Goal: Information Seeking & Learning: Learn about a topic

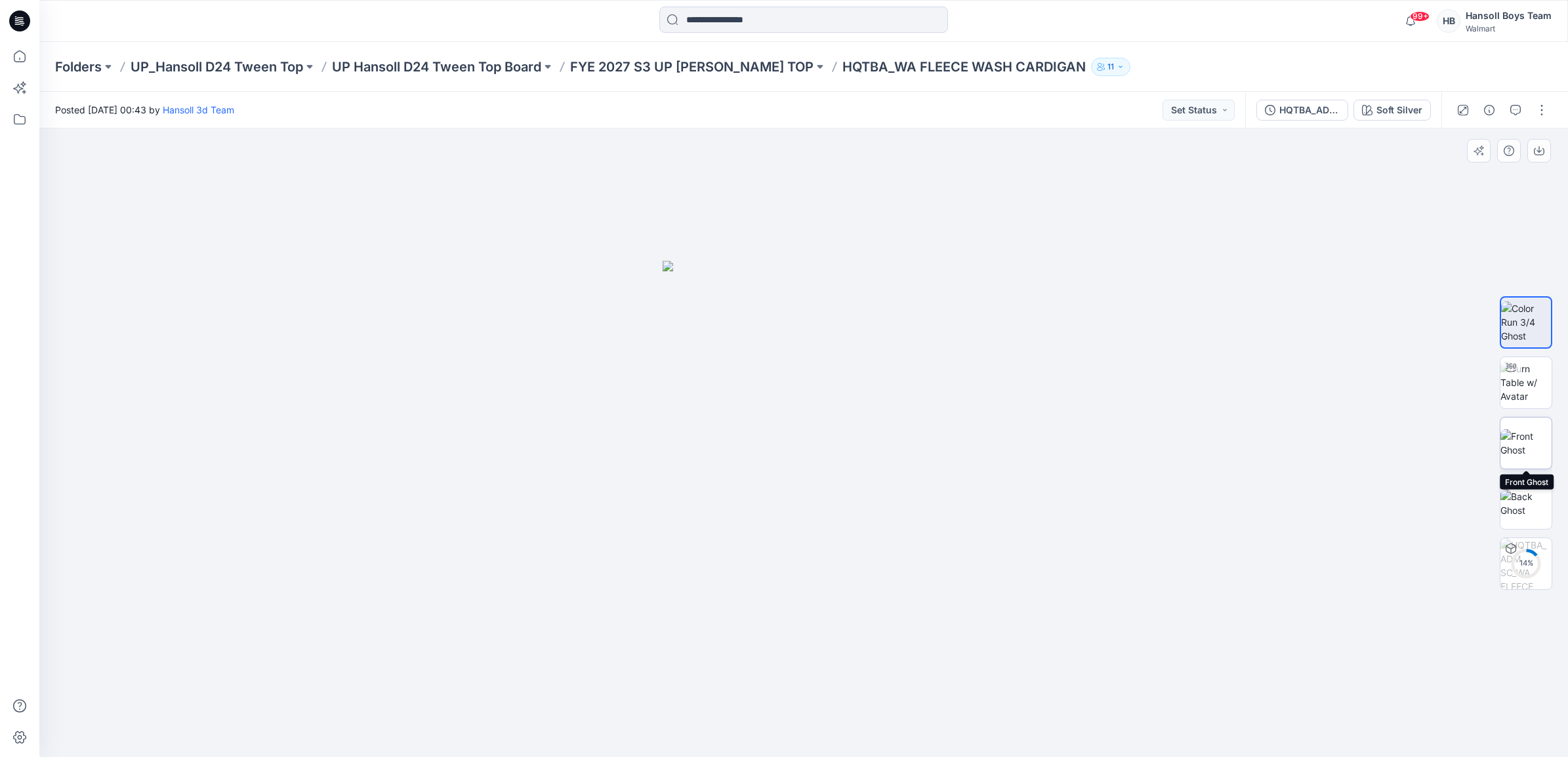
click at [1533, 444] on img at bounding box center [1526, 443] width 51 height 28
click at [1539, 383] on img at bounding box center [1526, 382] width 51 height 41
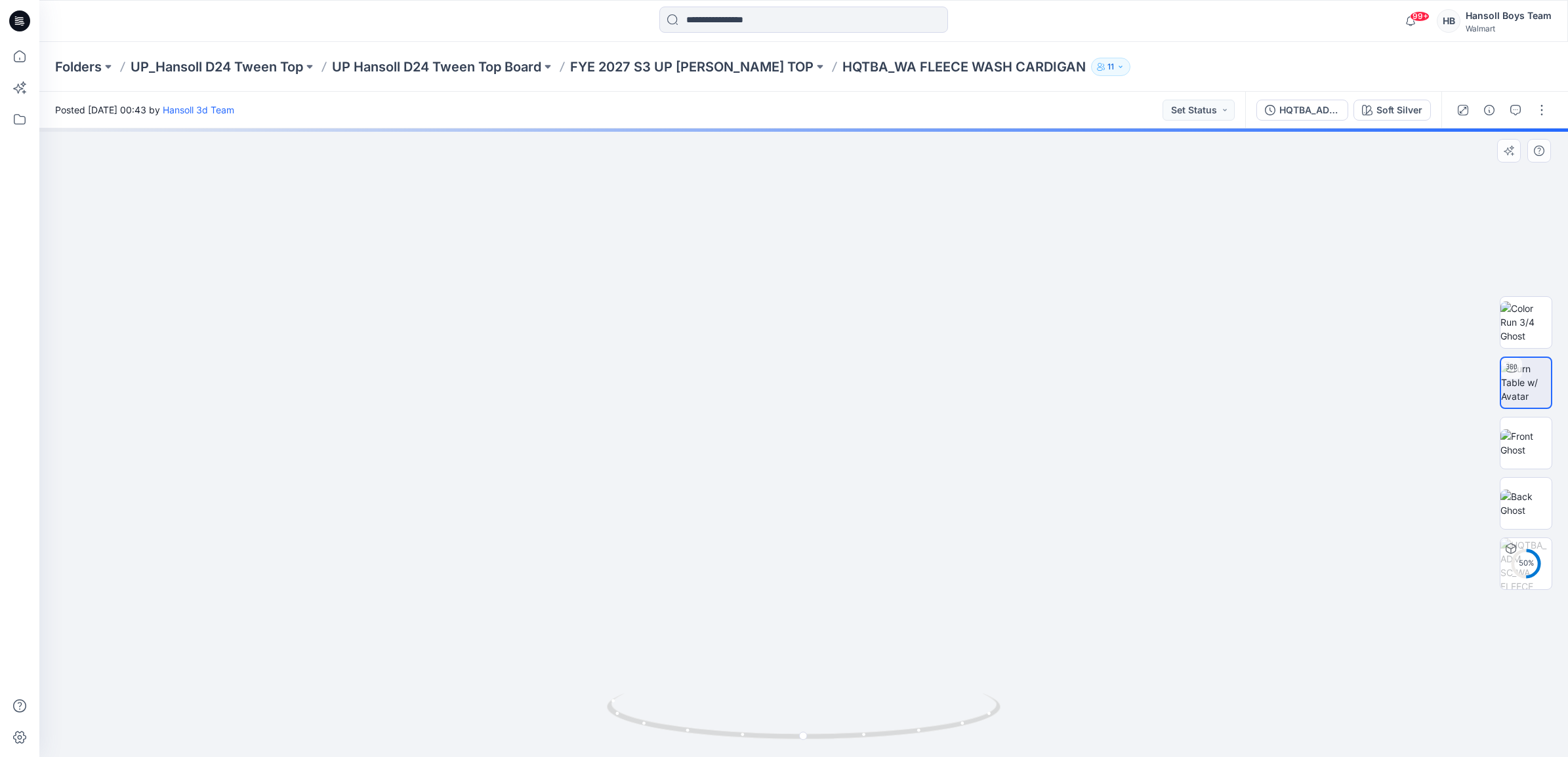
drag, startPoint x: 874, startPoint y: 309, endPoint x: 853, endPoint y: 407, distance: 100.2
click at [520, 89] on div "Folders UP_Hansoll D24 Tween Top UP Hansoll D24 Tween Top Board FYE 2027 S3 UP …" at bounding box center [804, 67] width 1529 height 50
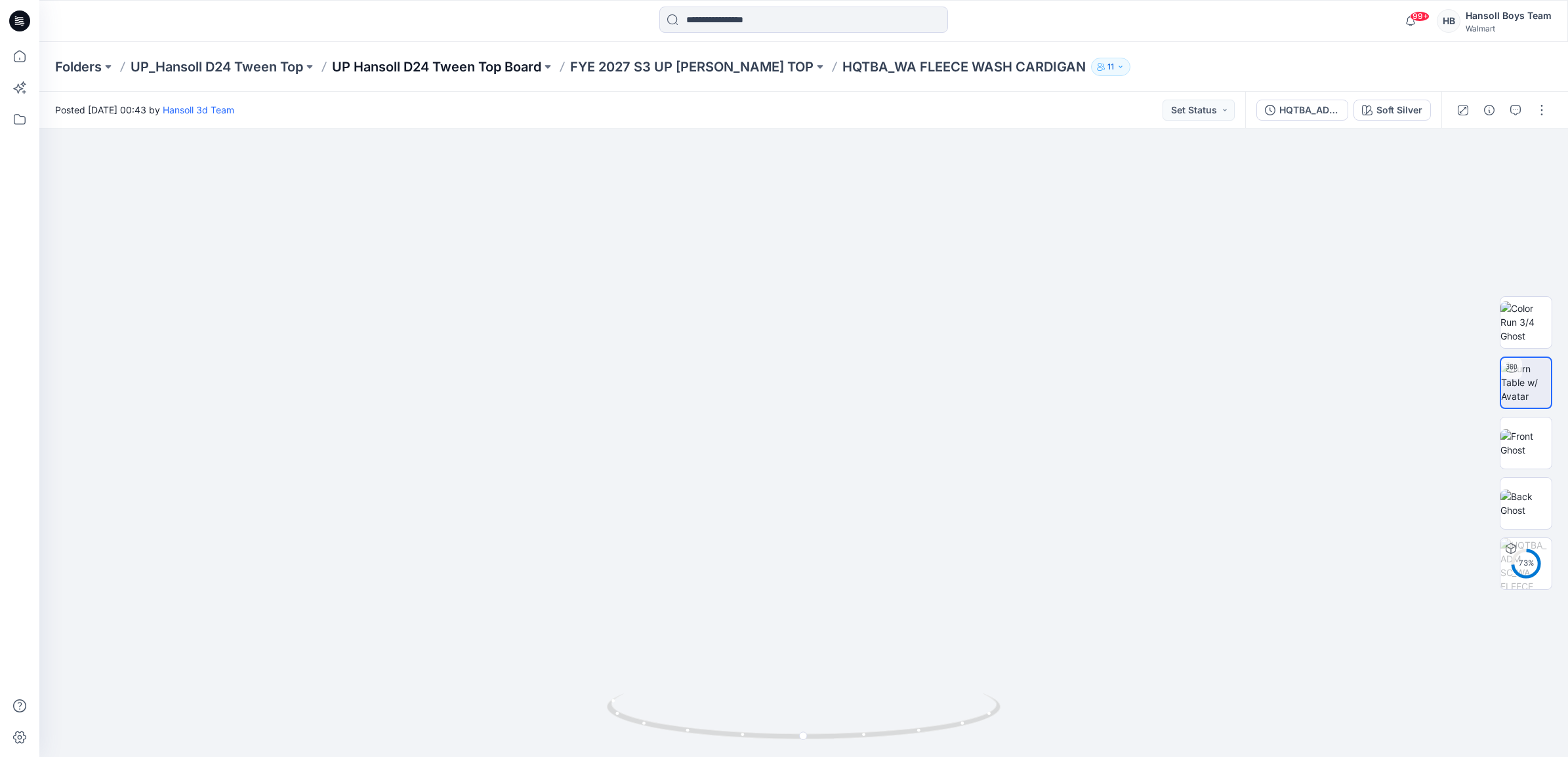
click at [514, 72] on p "UP Hansoll D24 Tween Top Board" at bounding box center [437, 67] width 210 height 18
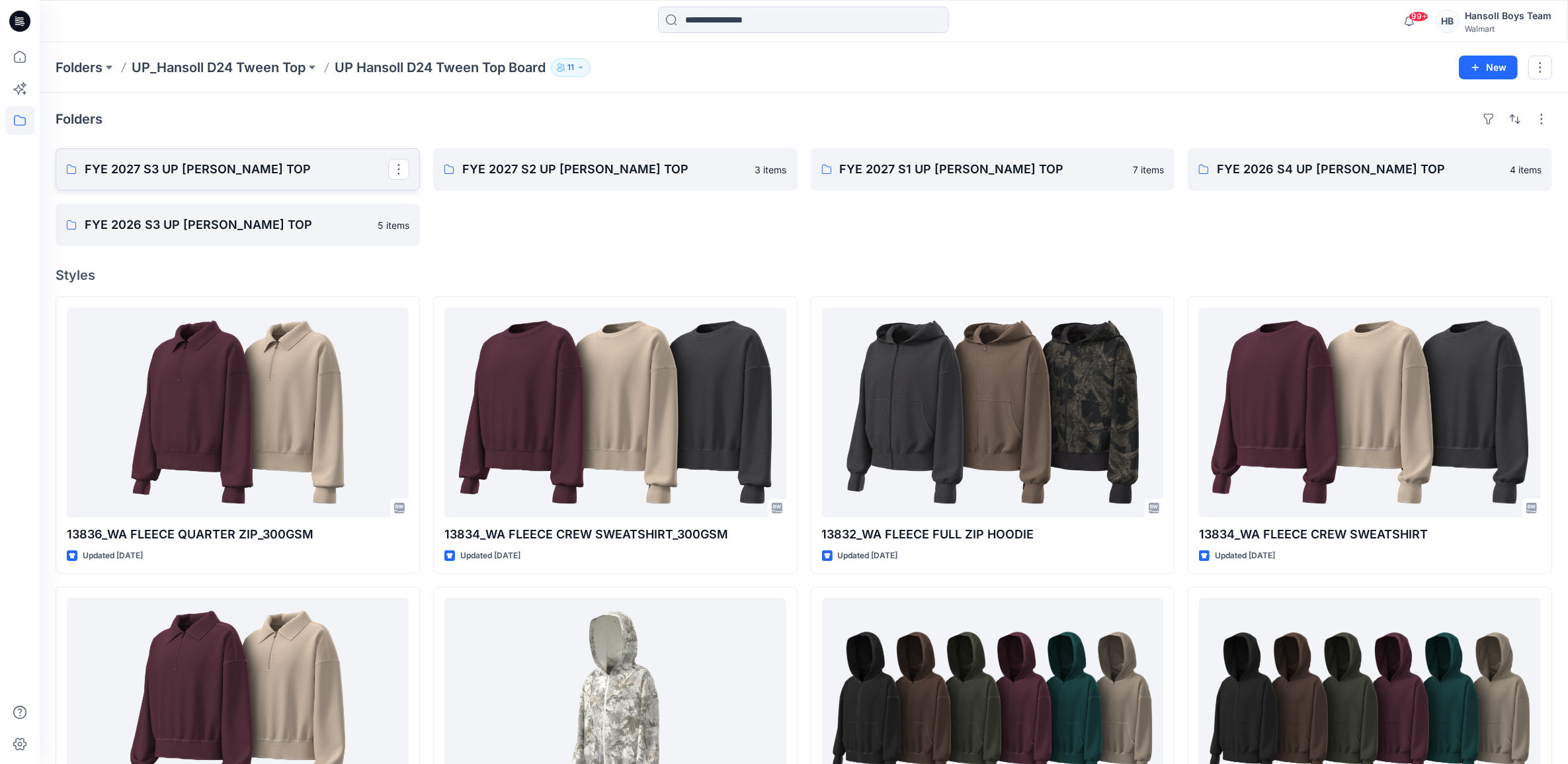
click at [284, 169] on p "FYE 2027 S3 UP [PERSON_NAME] TOP" at bounding box center [236, 169] width 303 height 18
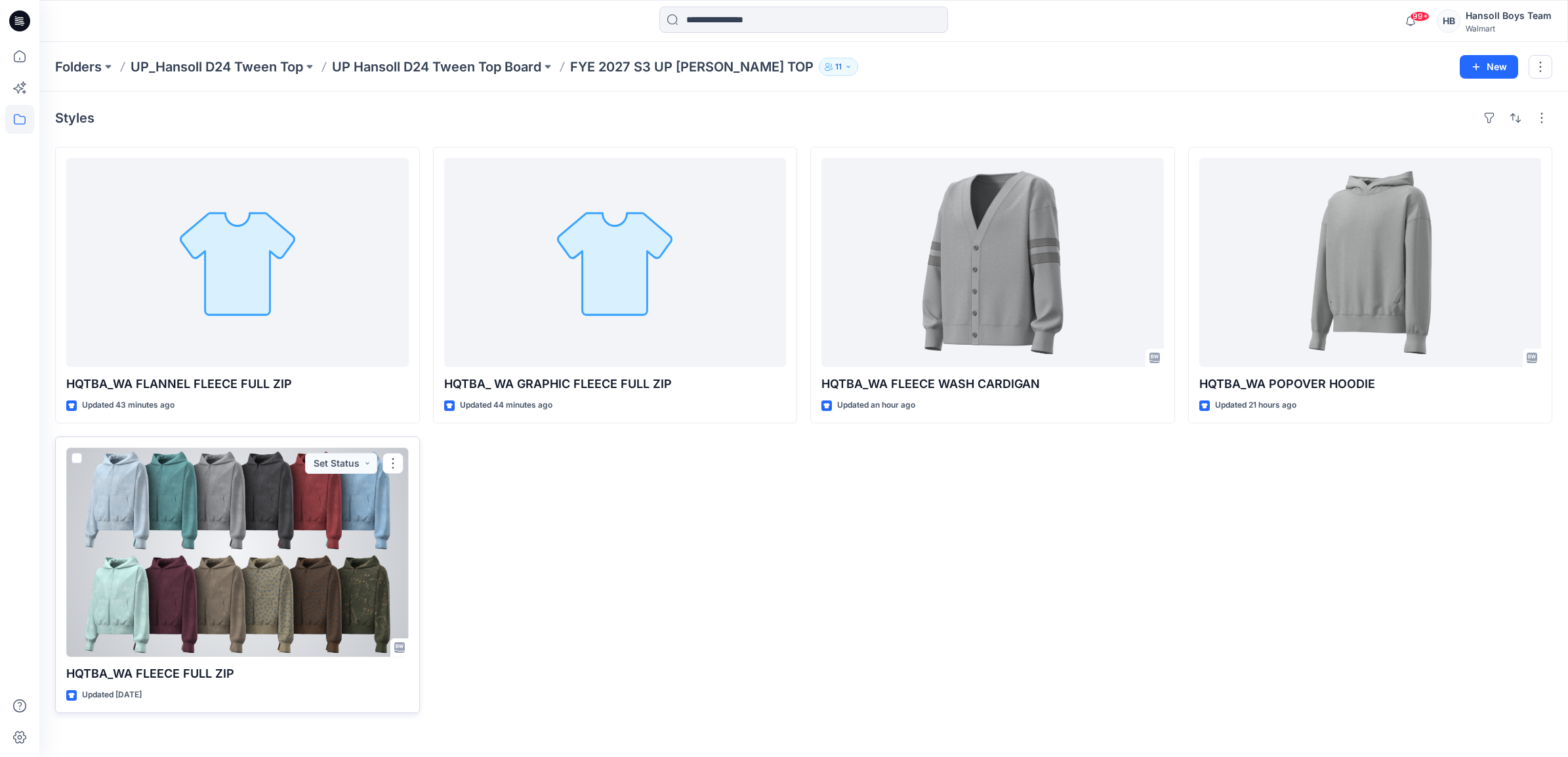
click at [240, 561] on div at bounding box center [237, 552] width 342 height 209
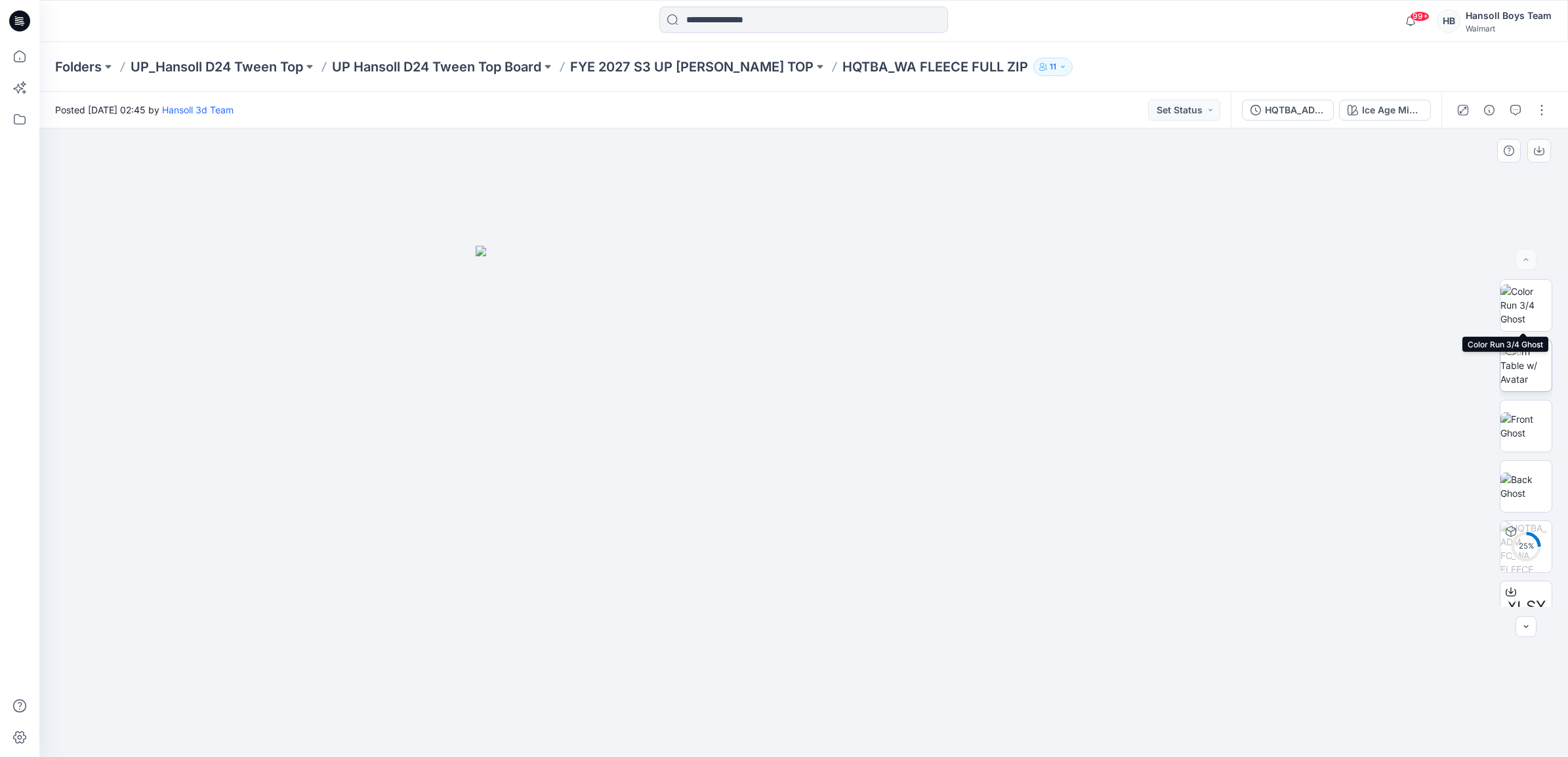
click at [1516, 356] on div at bounding box center [1511, 351] width 21 height 21
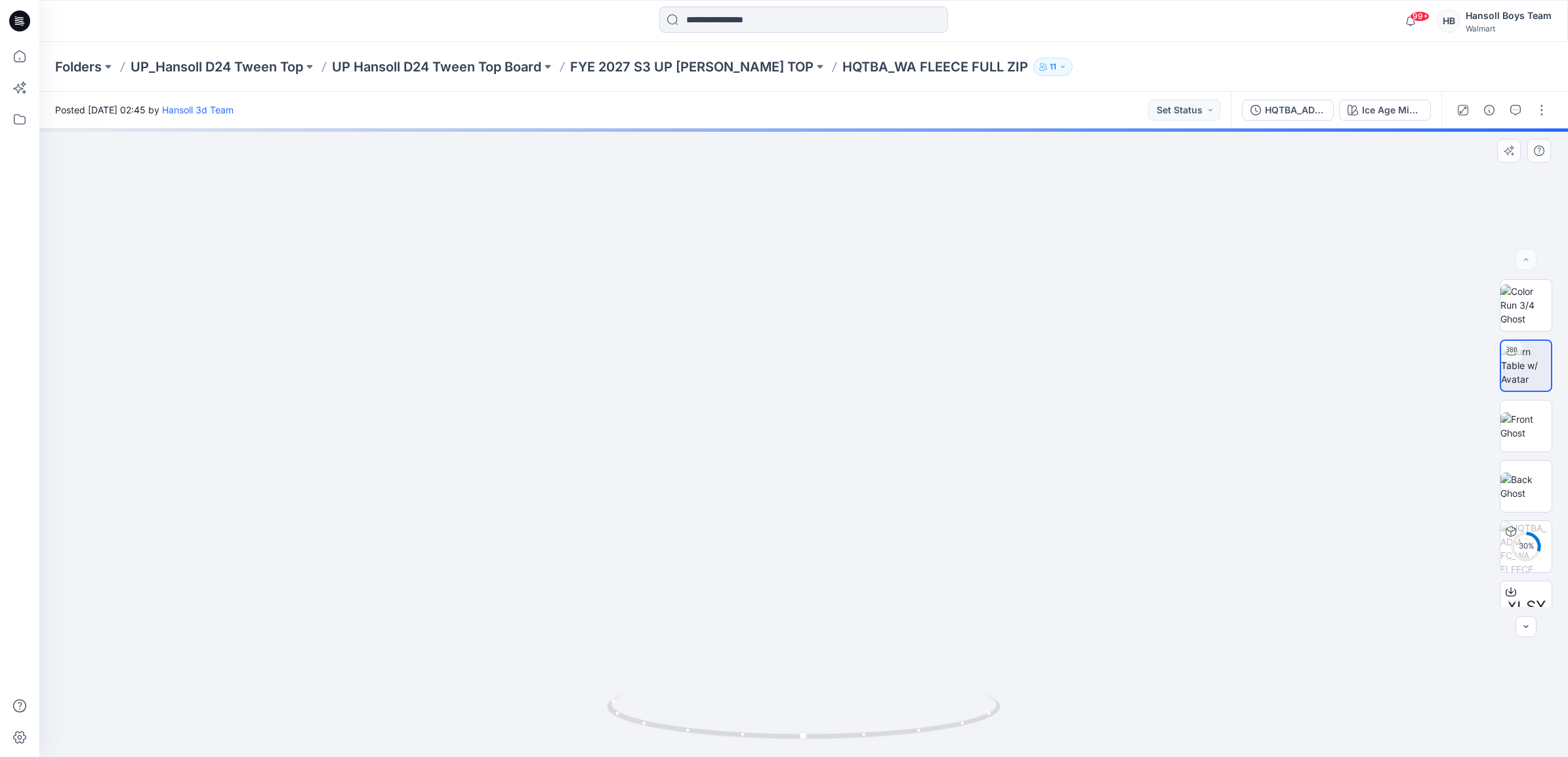
drag, startPoint x: 876, startPoint y: 285, endPoint x: 879, endPoint y: 325, distance: 40.1
click at [879, 325] on img at bounding box center [803, 255] width 1469 height 1006
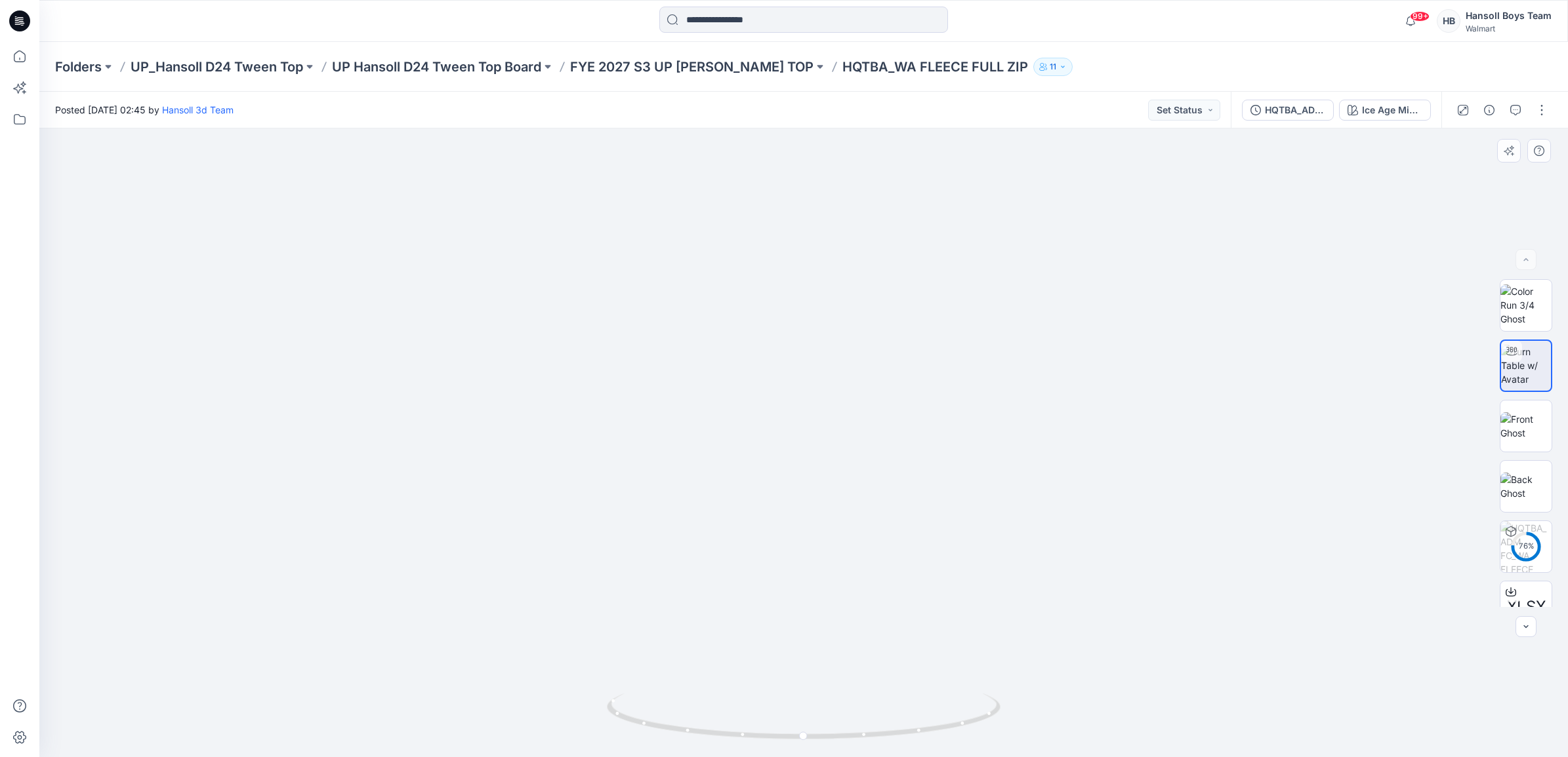
drag, startPoint x: 996, startPoint y: 567, endPoint x: 857, endPoint y: 527, distance: 144.6
click at [853, 520] on img at bounding box center [848, 225] width 1680 height 1063
drag, startPoint x: 808, startPoint y: 736, endPoint x: 1223, endPoint y: 712, distance: 415.7
click at [1225, 712] on div at bounding box center [804, 443] width 1529 height 629
drag, startPoint x: 1189, startPoint y: 561, endPoint x: 1044, endPoint y: 542, distance: 146.2
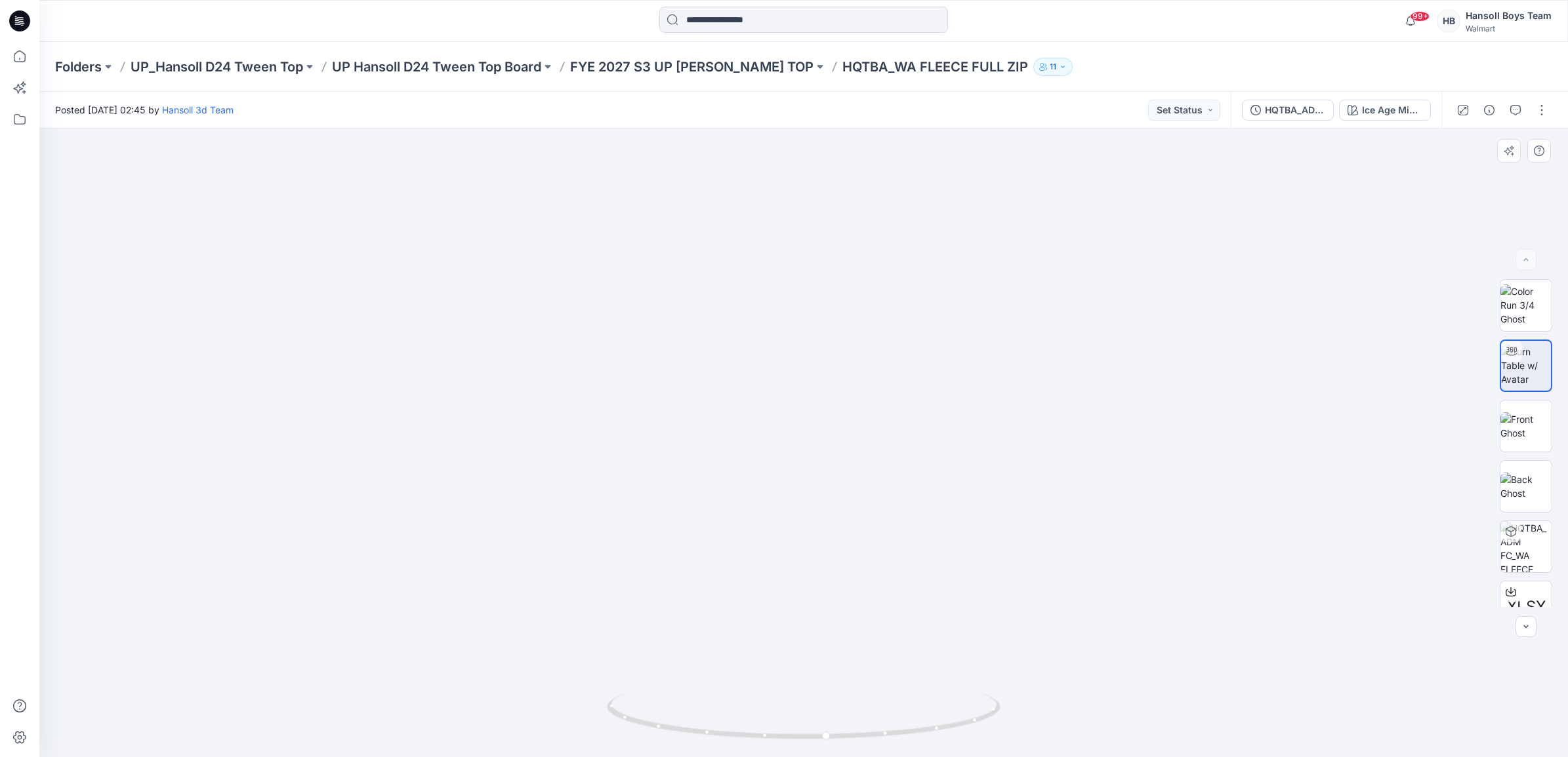
click at [1060, 541] on img at bounding box center [1098, 2] width 2519 height 1512
drag, startPoint x: 1291, startPoint y: 605, endPoint x: 1173, endPoint y: 582, distance: 120.2
click at [783, 64] on p "FYE 2027 S3 UP [PERSON_NAME] TOP" at bounding box center [692, 67] width 244 height 18
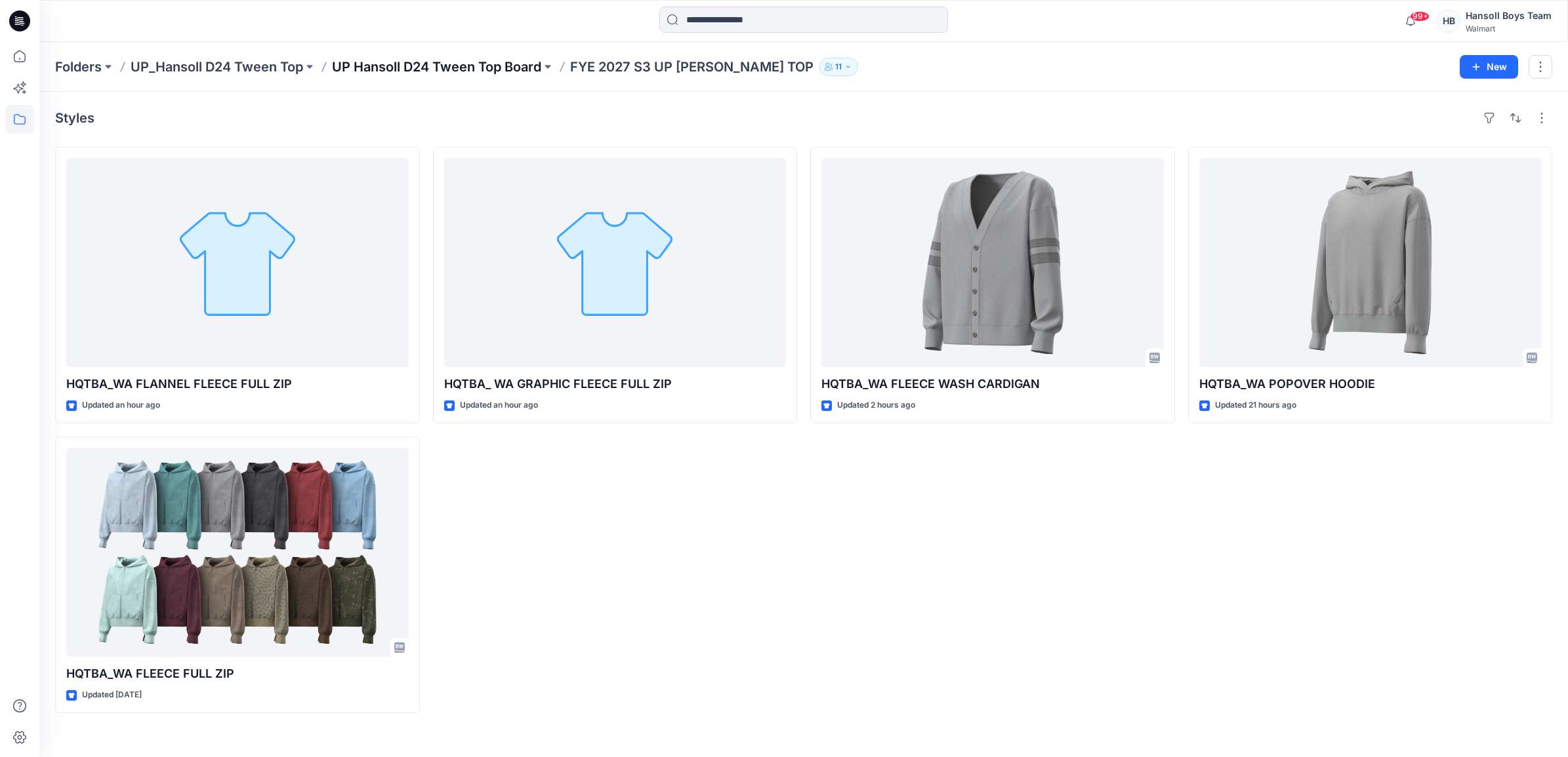
click at [437, 60] on p "UP Hansoll D24 Tween Top Board" at bounding box center [437, 67] width 210 height 18
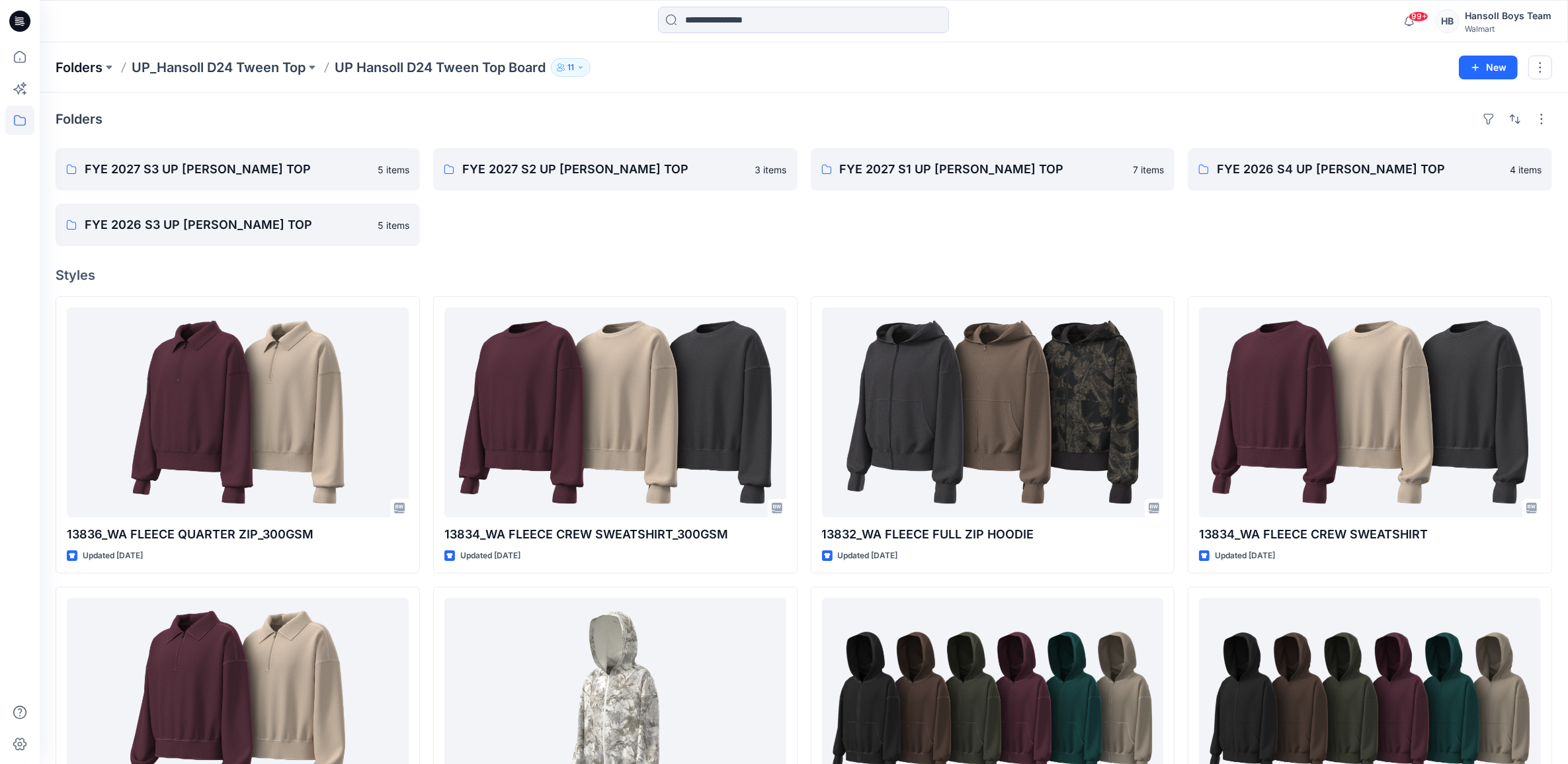
click at [82, 63] on p "Folders" at bounding box center [78, 67] width 47 height 18
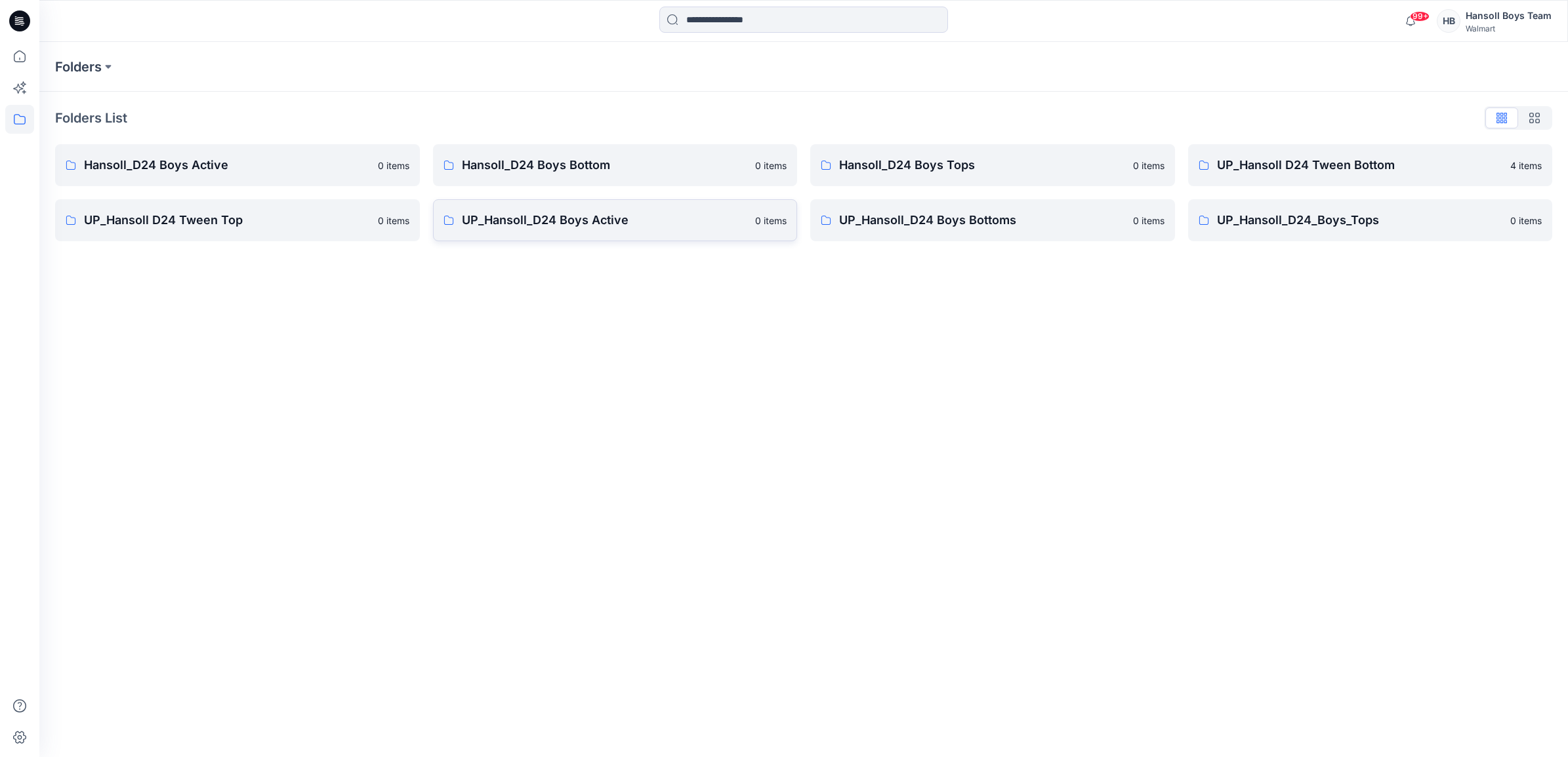
click at [588, 217] on p "UP_Hansoll_D24 Boys Active" at bounding box center [605, 220] width 286 height 18
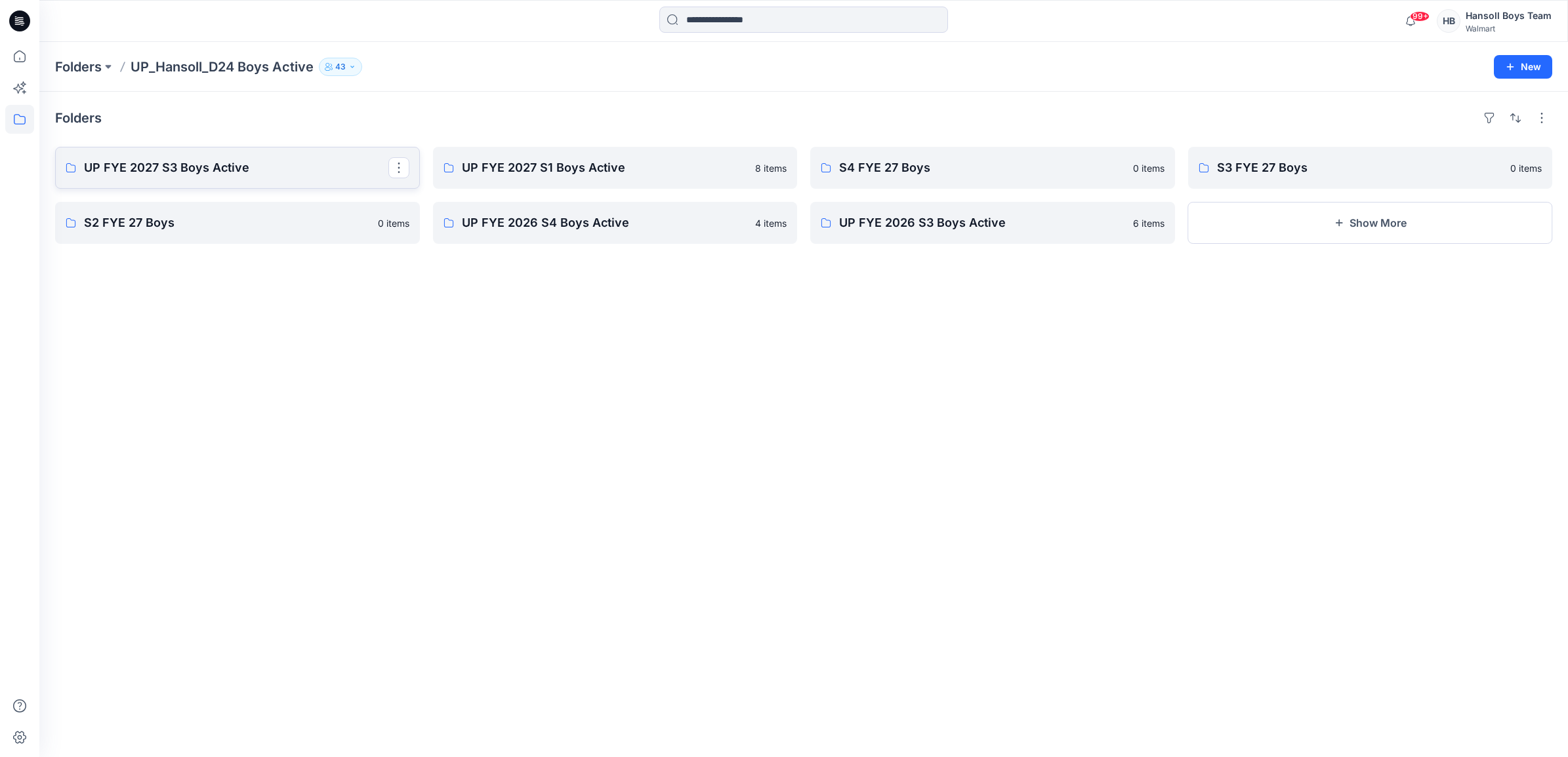
click at [222, 175] on p "UP FYE 2027 S3 Boys Active" at bounding box center [236, 167] width 304 height 18
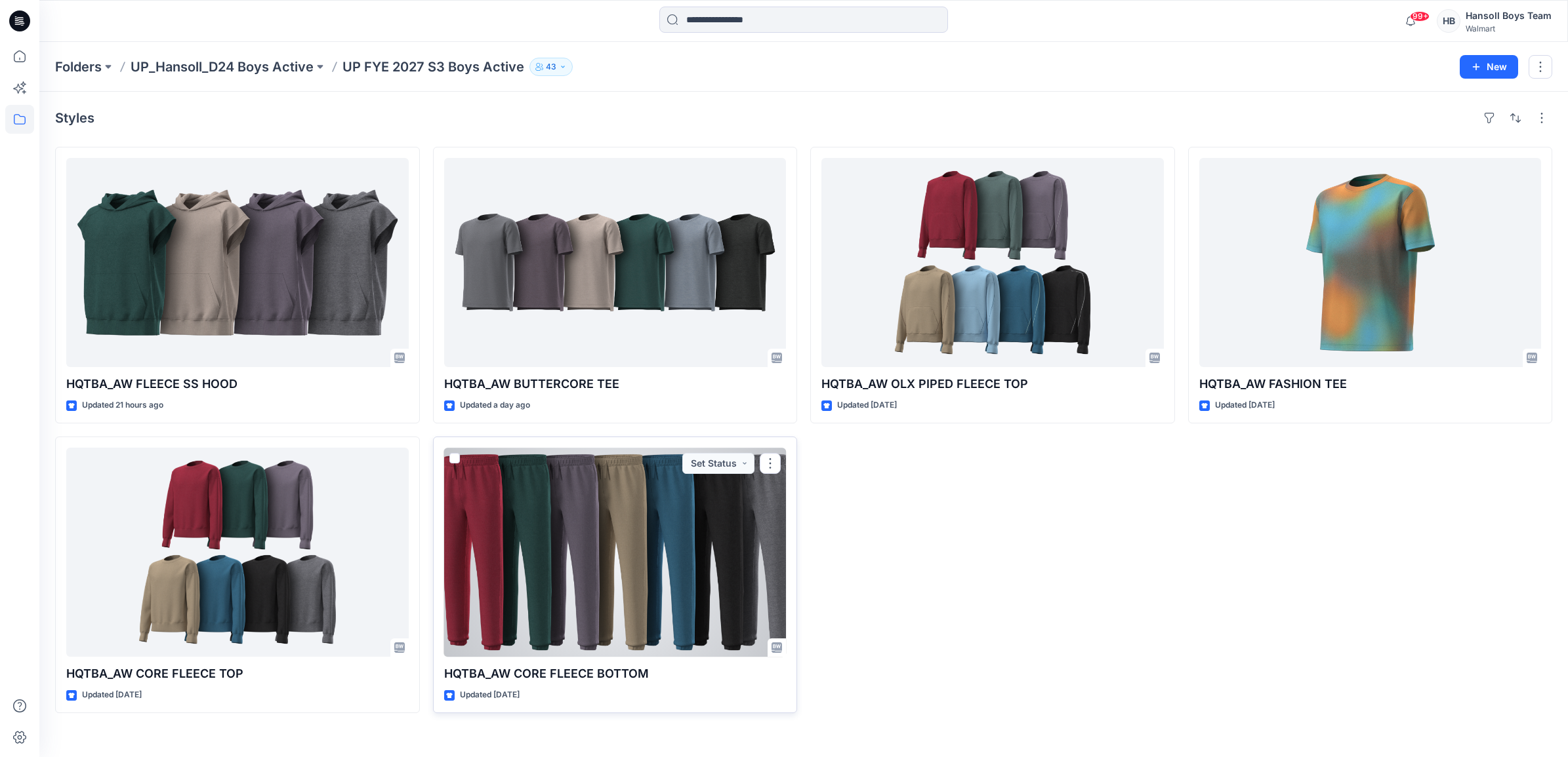
click at [577, 519] on div at bounding box center [614, 552] width 342 height 209
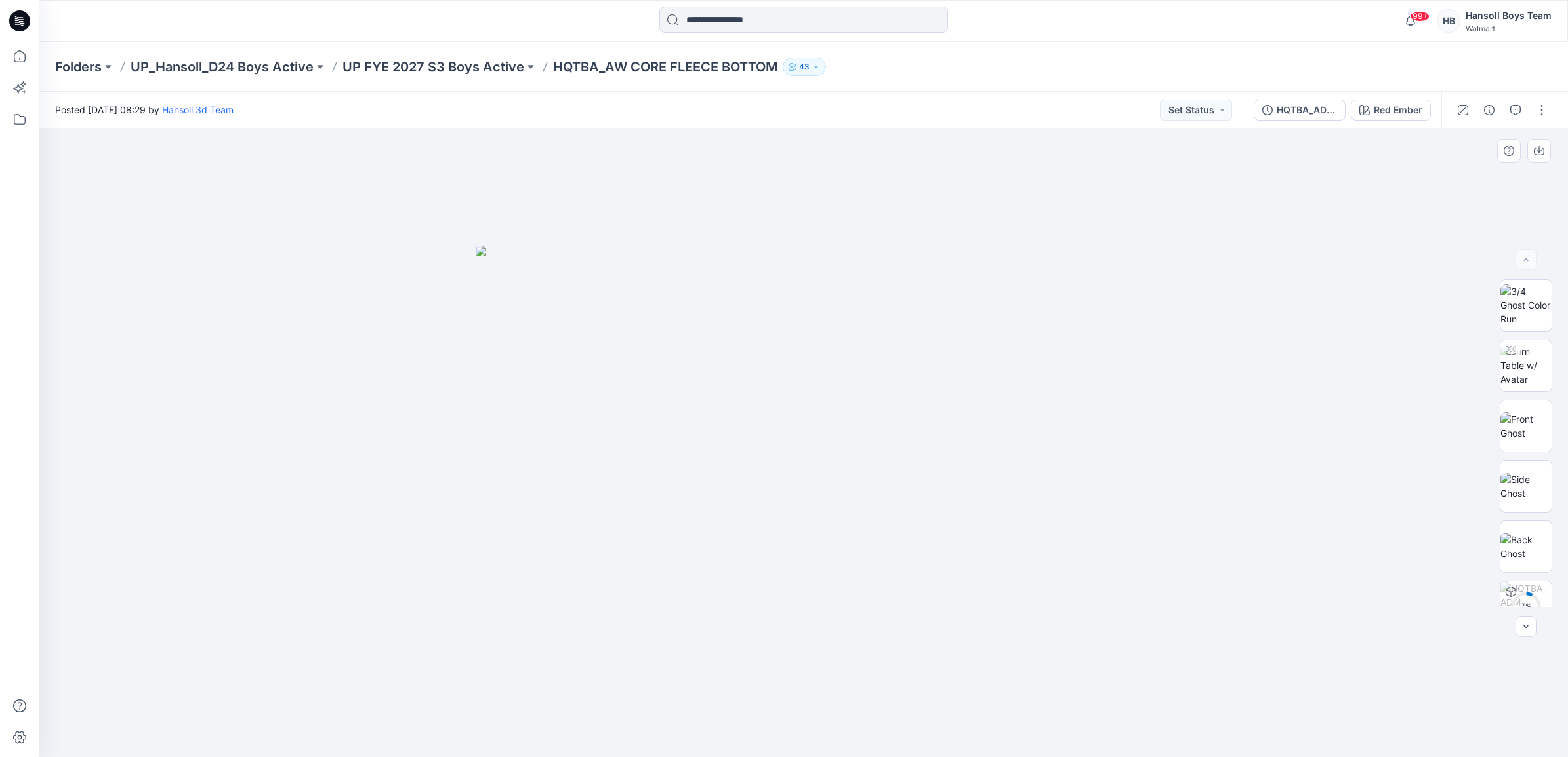
click at [1491, 374] on div "7 % XLSX" at bounding box center [1526, 443] width 84 height 328
click at [1509, 369] on img at bounding box center [1526, 366] width 51 height 41
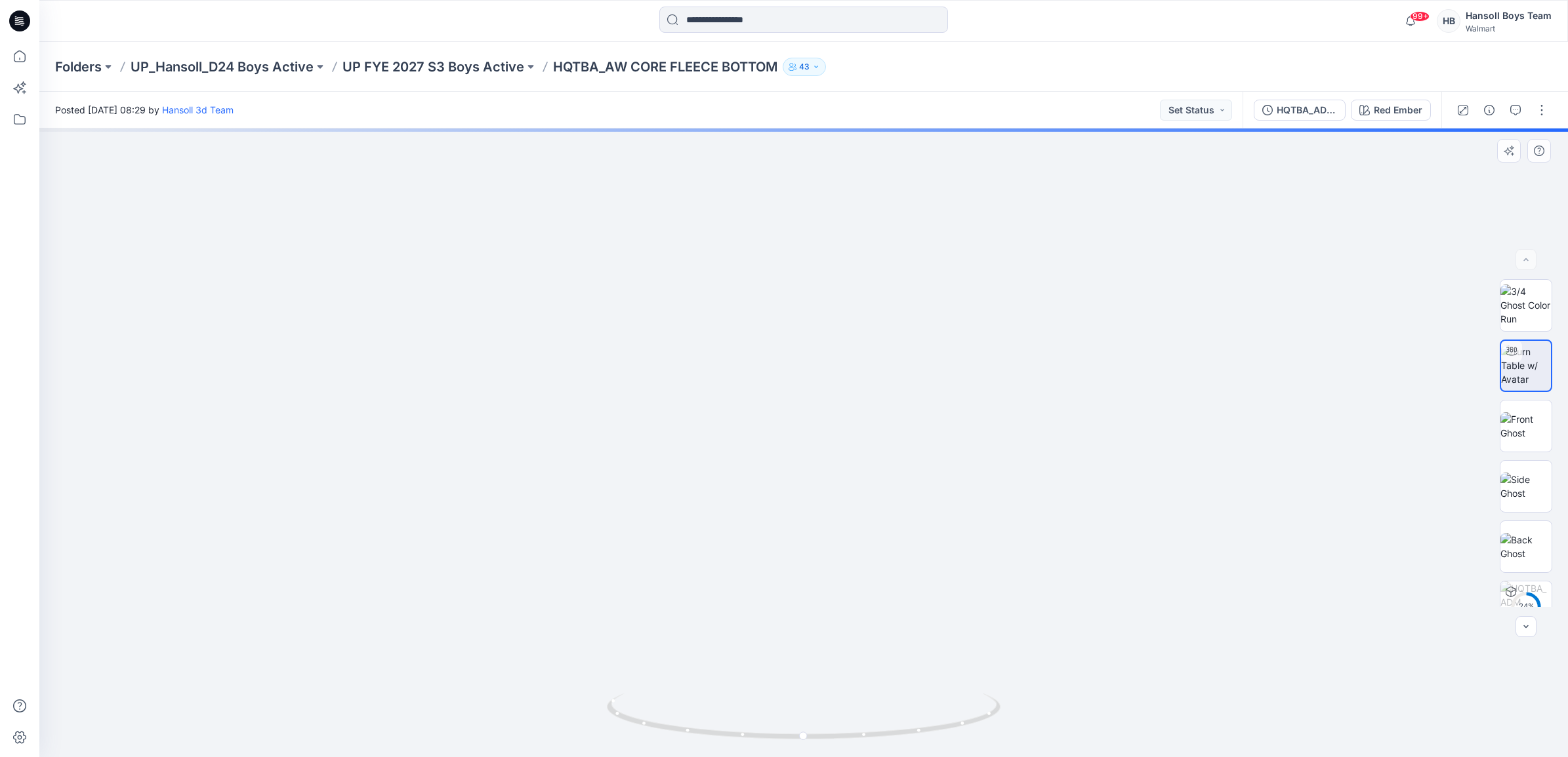
drag, startPoint x: 1015, startPoint y: 571, endPoint x: 965, endPoint y: 355, distance: 221.7
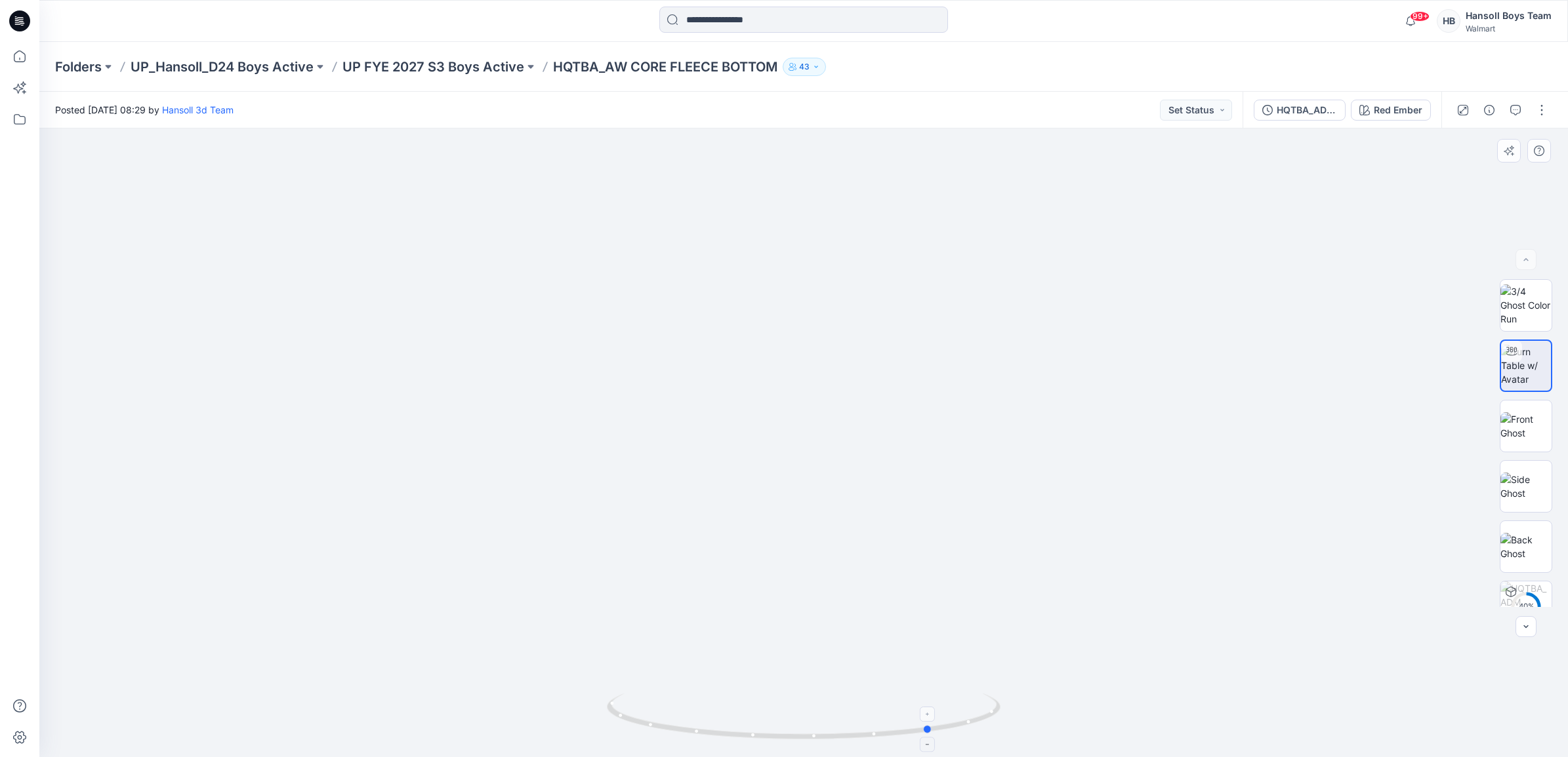
drag, startPoint x: 860, startPoint y: 732, endPoint x: 982, endPoint y: 735, distance: 122.0
click at [982, 735] on icon at bounding box center [805, 718] width 397 height 49
drag, startPoint x: 817, startPoint y: 742, endPoint x: 923, endPoint y: 743, distance: 106.0
click at [923, 743] on div at bounding box center [803, 724] width 394 height 66
drag, startPoint x: 946, startPoint y: 650, endPoint x: 877, endPoint y: 365, distance: 293.2
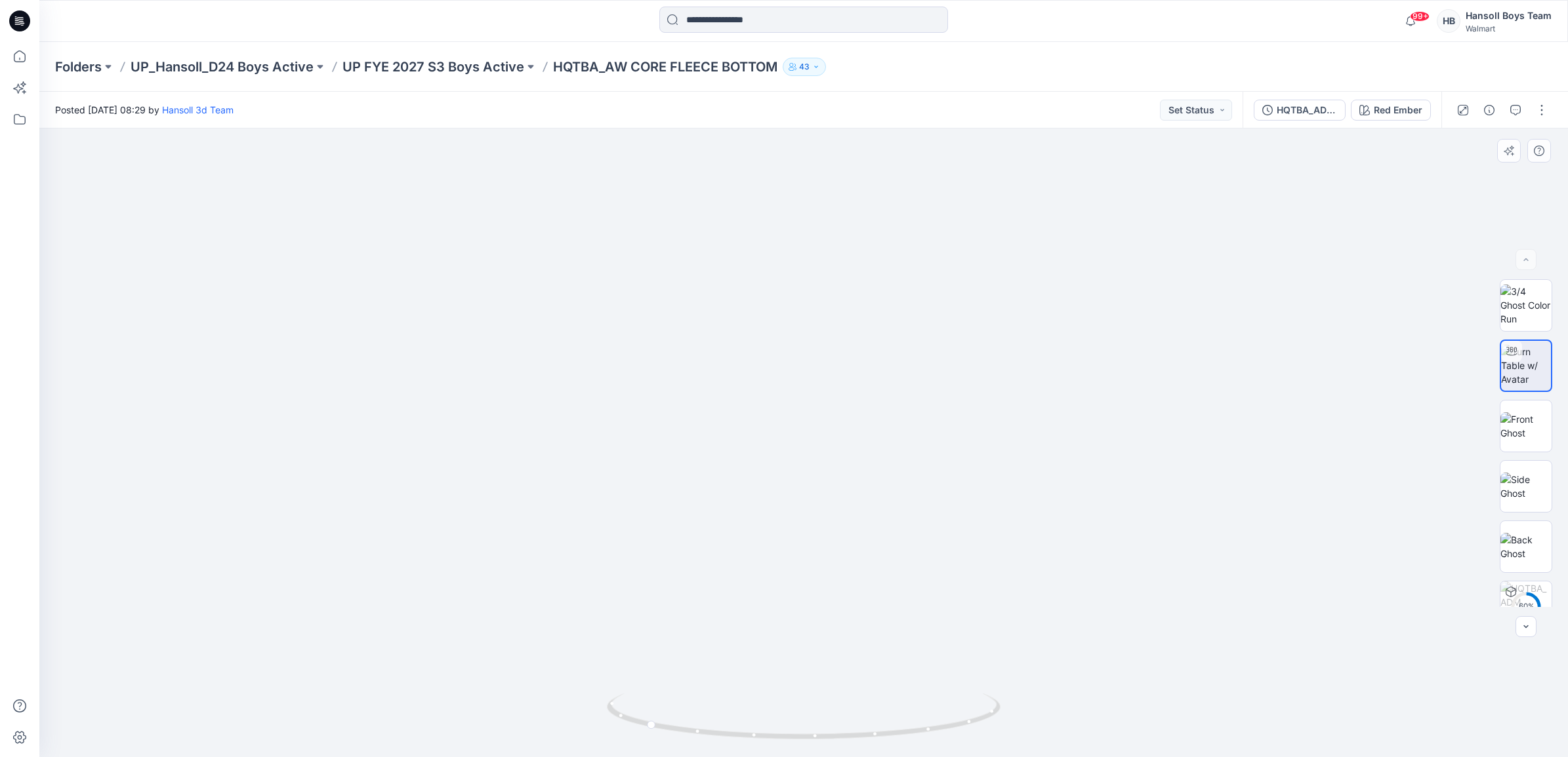
click at [880, 341] on img at bounding box center [803, 274] width 1007 height 966
click at [476, 67] on p "UP FYE 2027 S3 Boys Active" at bounding box center [433, 67] width 182 height 18
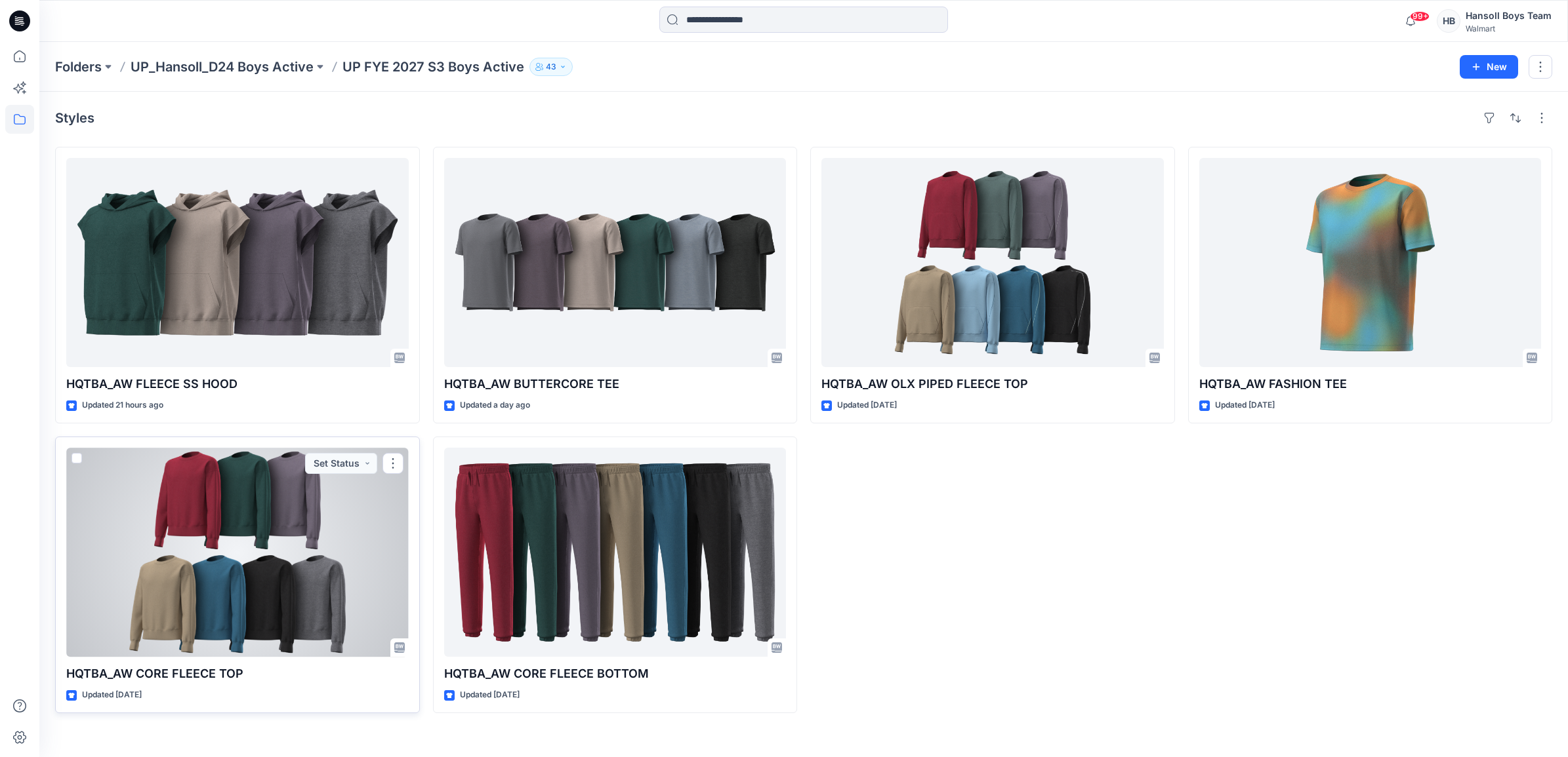
click at [328, 542] on div at bounding box center [237, 552] width 342 height 209
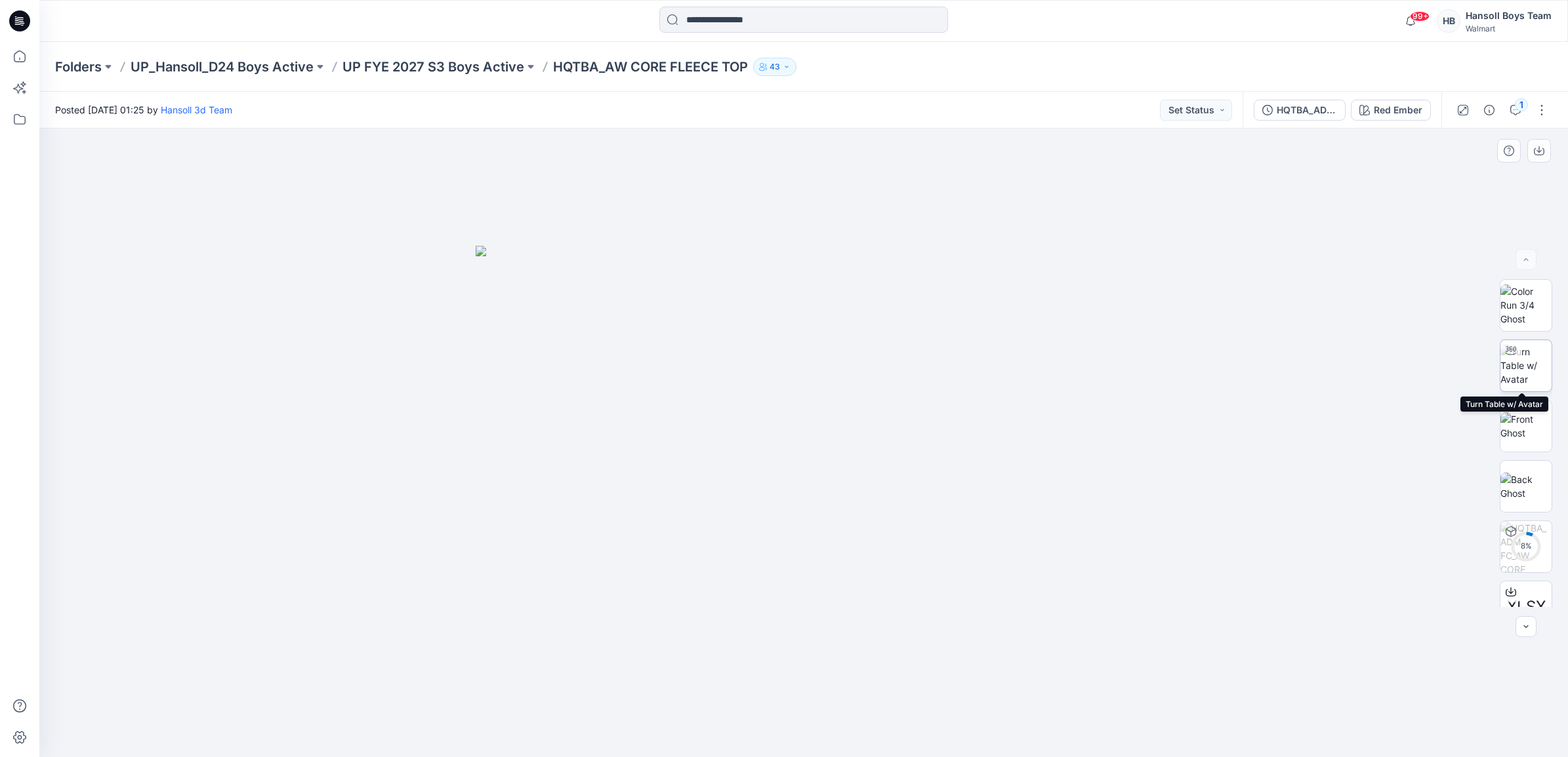
click at [1532, 366] on img at bounding box center [1526, 366] width 51 height 41
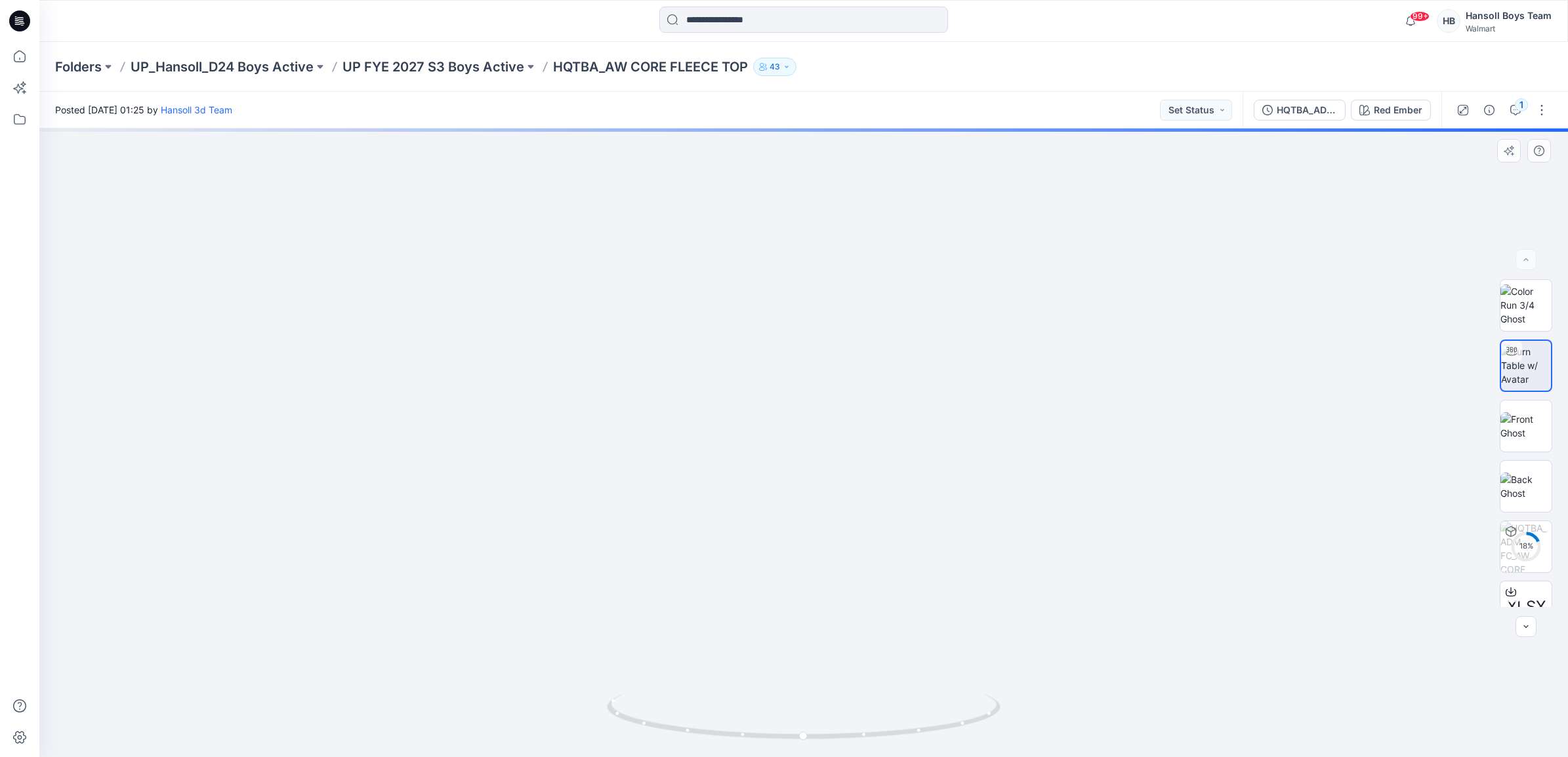
drag, startPoint x: 846, startPoint y: 383, endPoint x: 843, endPoint y: 503, distance: 120.0
click at [843, 502] on img at bounding box center [805, 134] width 1974 height 1247
drag, startPoint x: 760, startPoint y: 260, endPoint x: 704, endPoint y: 221, distance: 68.2
drag, startPoint x: 707, startPoint y: 240, endPoint x: 821, endPoint y: 565, distance: 344.4
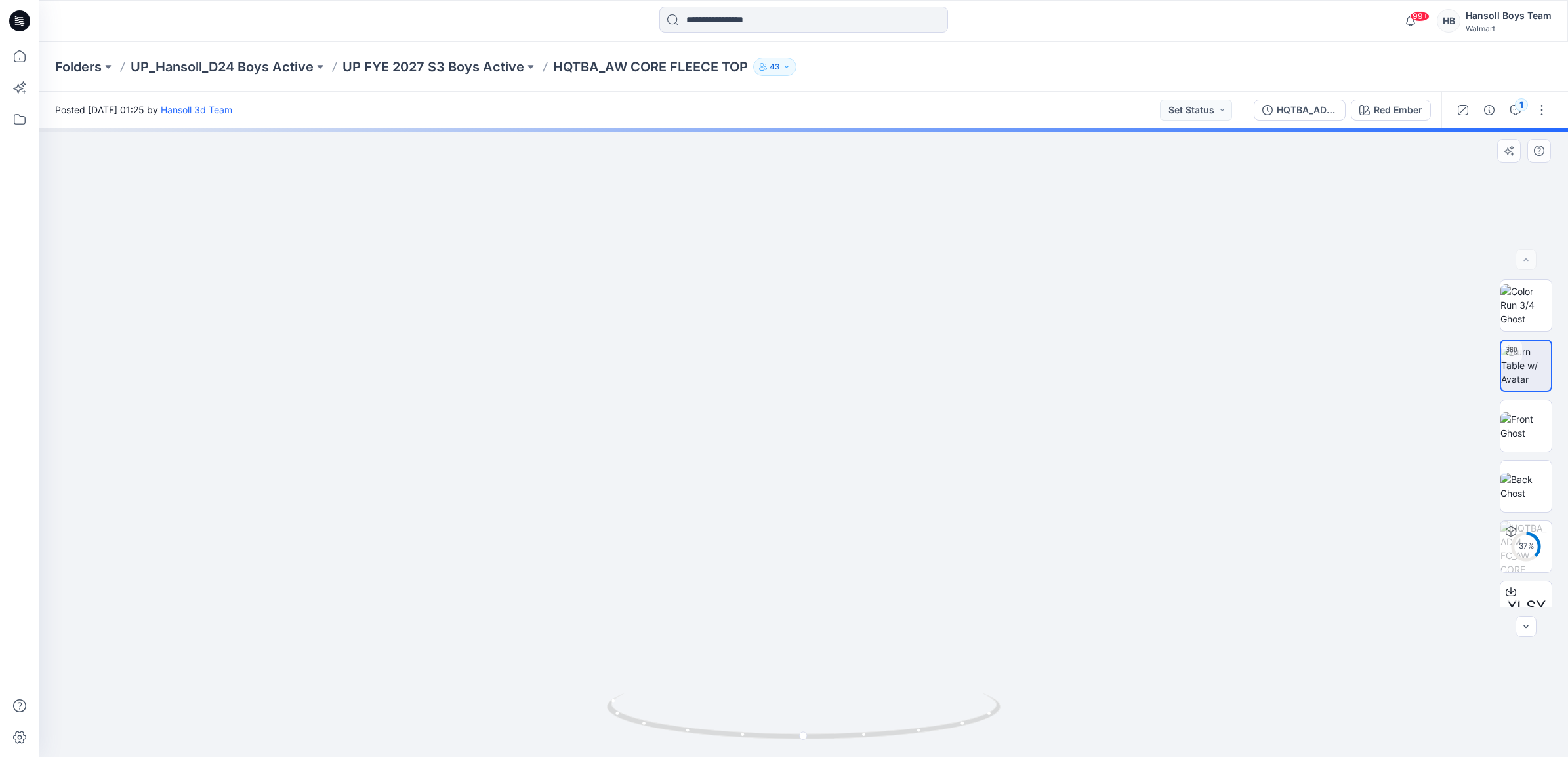
drag, startPoint x: 729, startPoint y: 236, endPoint x: 745, endPoint y: 448, distance: 212.6
click at [745, 448] on img at bounding box center [819, 156] width 2645 height 1203
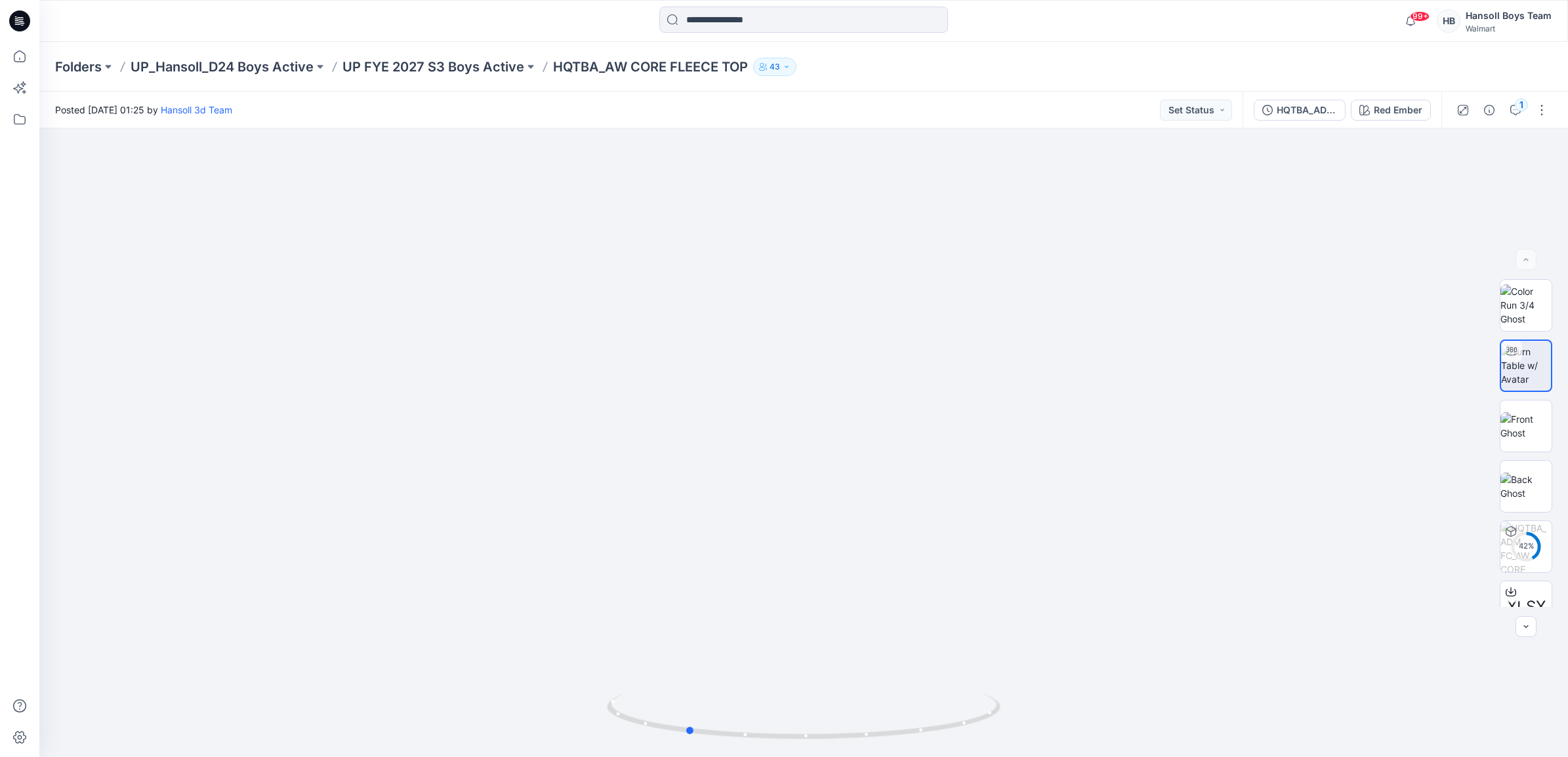
drag, startPoint x: 798, startPoint y: 739, endPoint x: 1068, endPoint y: 757, distance: 270.6
click at [1068, 757] on html "99+ Notifications Hansoll 3d Team shared HQTBA_ADM SC_WA FLEECE WASH CARDIGAN i…" at bounding box center [784, 378] width 1568 height 757
click at [476, 69] on p "UP FYE 2027 S3 Boys Active" at bounding box center [433, 67] width 182 height 18
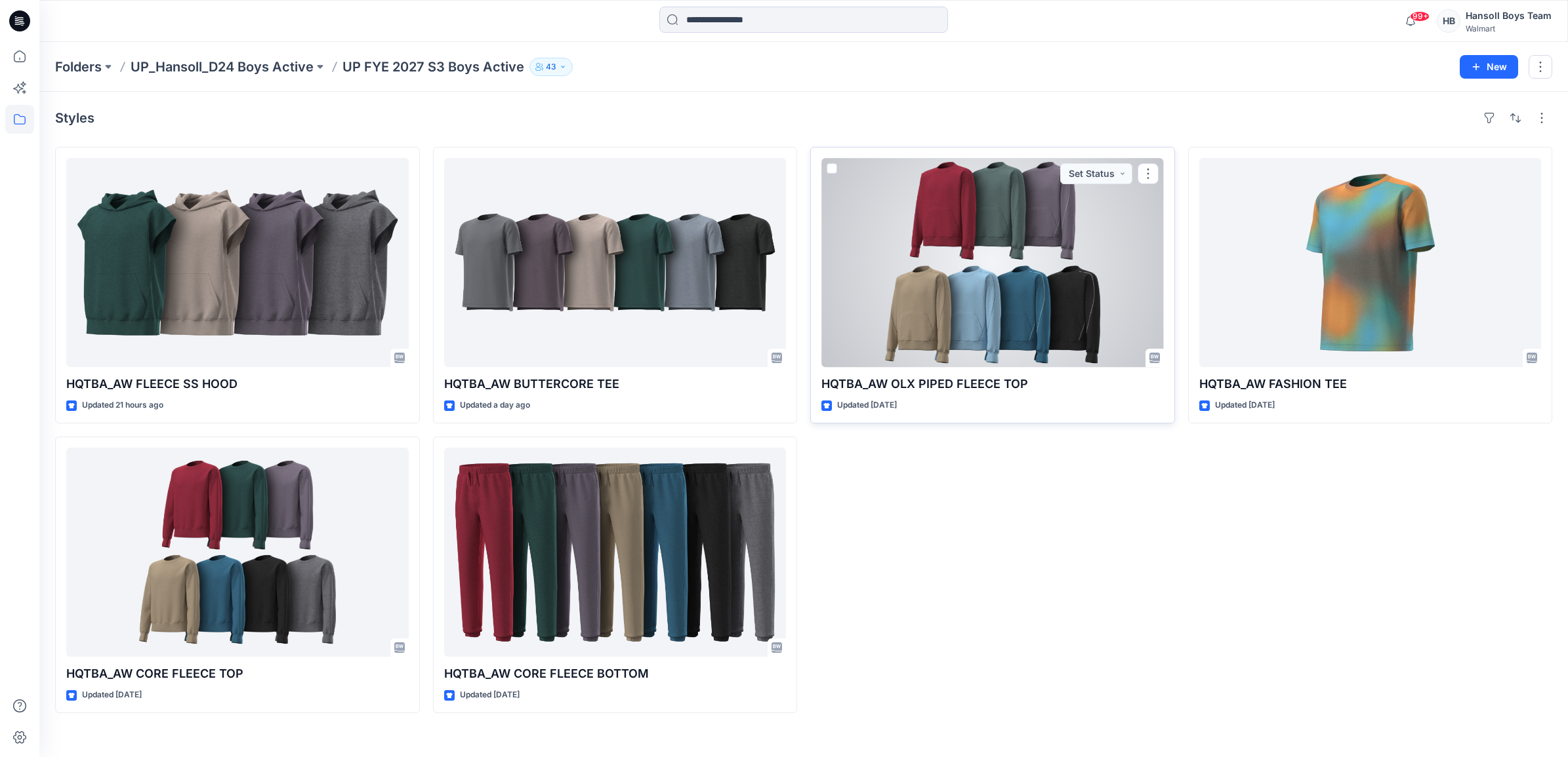
click at [1080, 277] on div at bounding box center [992, 263] width 342 height 209
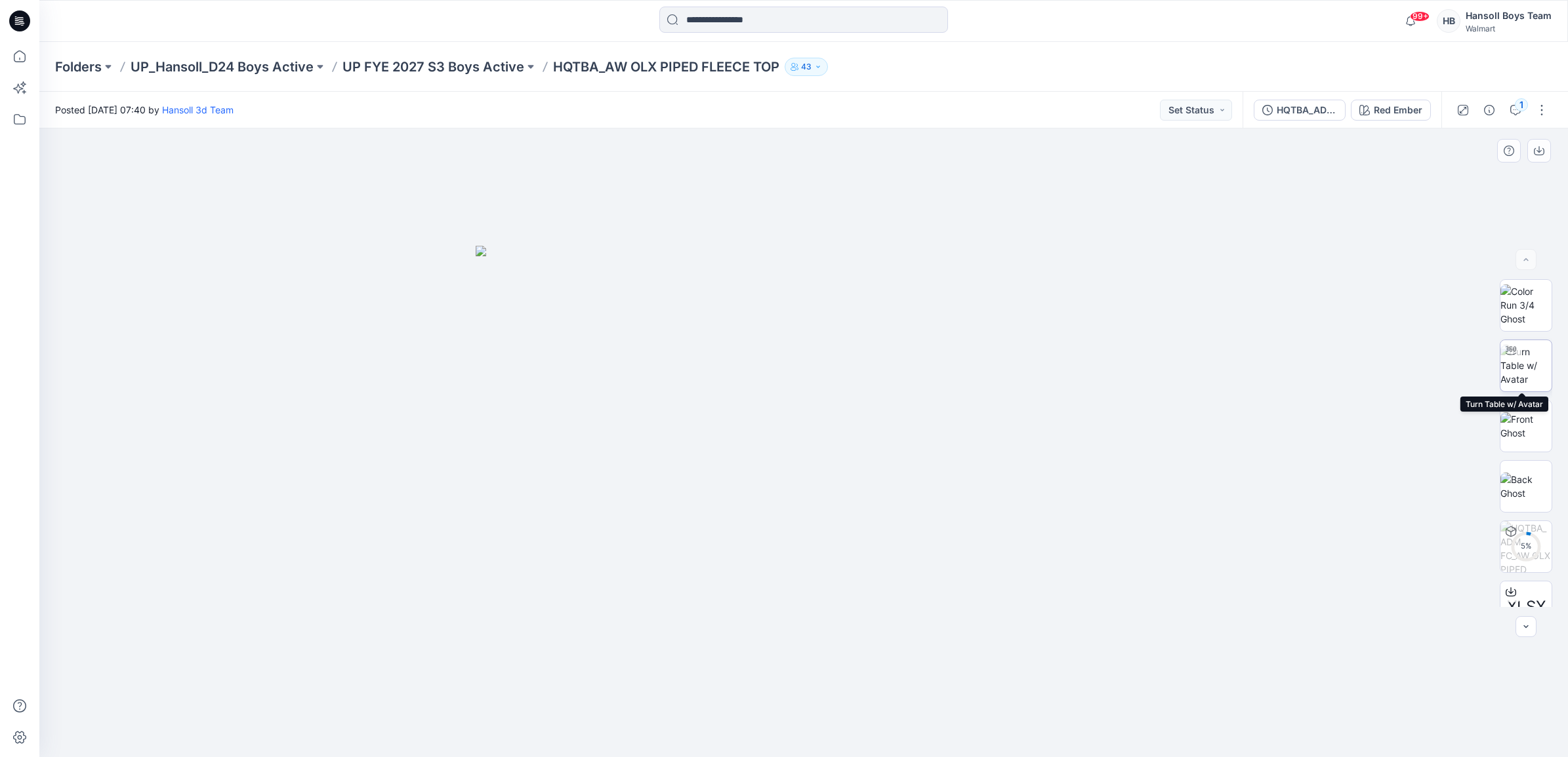
click at [1527, 353] on img at bounding box center [1526, 366] width 51 height 41
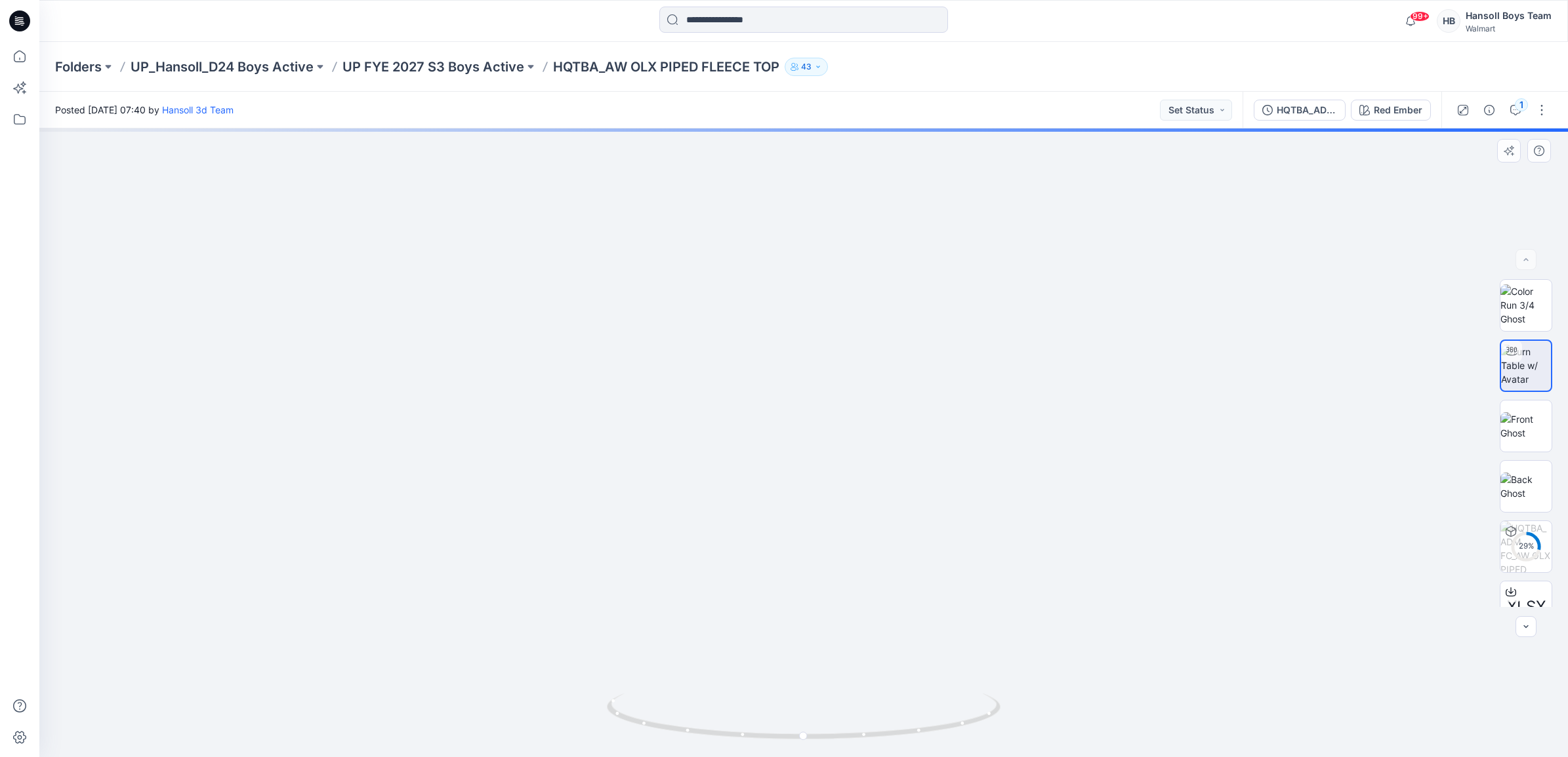
drag, startPoint x: 958, startPoint y: 361, endPoint x: 1002, endPoint y: 473, distance: 120.3
click at [497, 75] on p "UP FYE 2027 S3 Boys Active" at bounding box center [433, 67] width 182 height 18
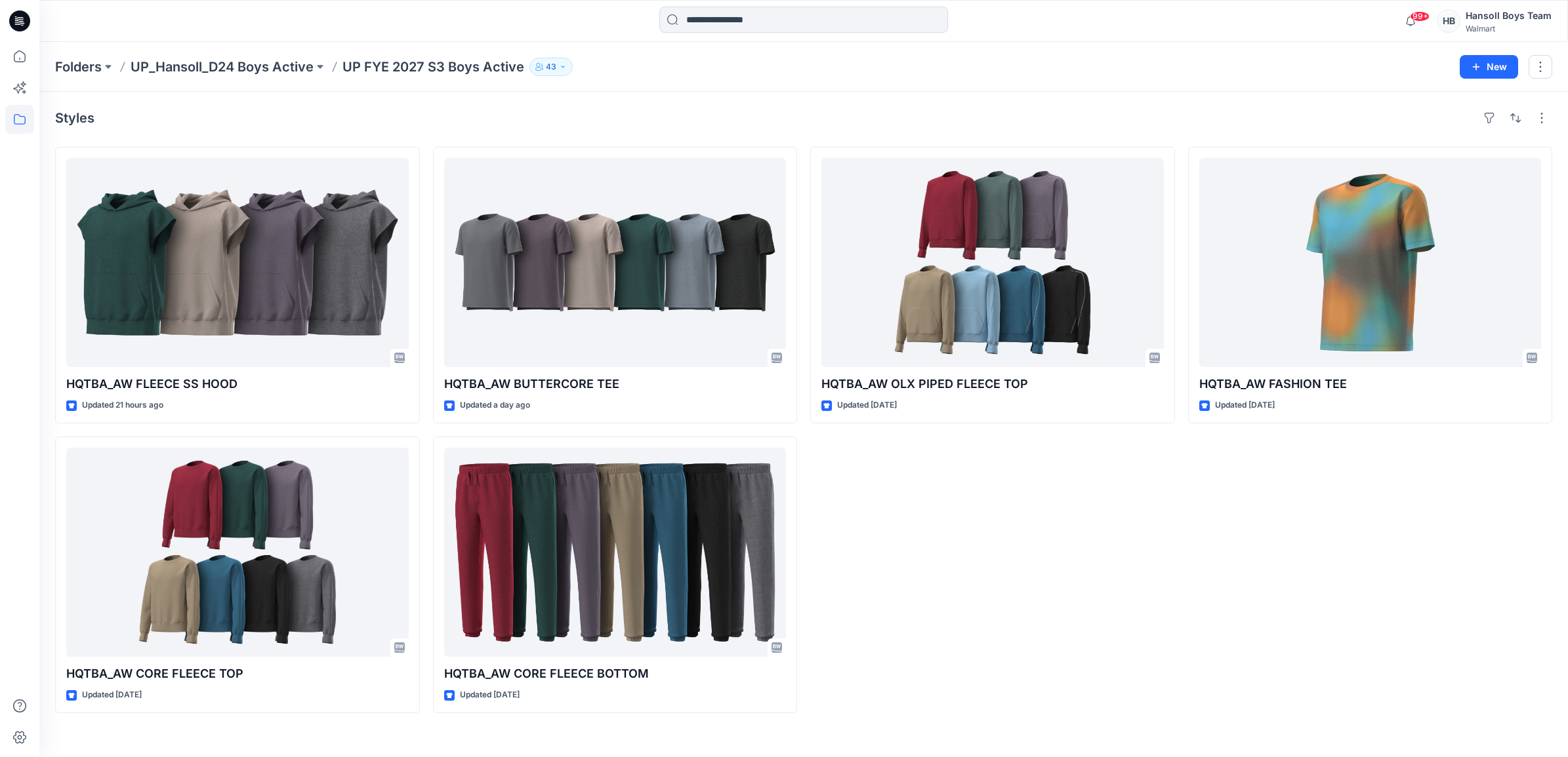
click at [1076, 582] on div "HQTBA_AW OLX PIPED FLEECE TOP Updated [DATE]" at bounding box center [992, 430] width 364 height 567
